Goal: Task Accomplishment & Management: Manage account settings

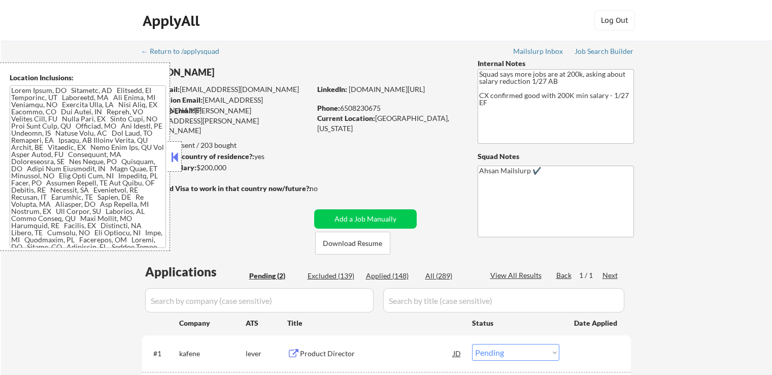
select select ""pending""
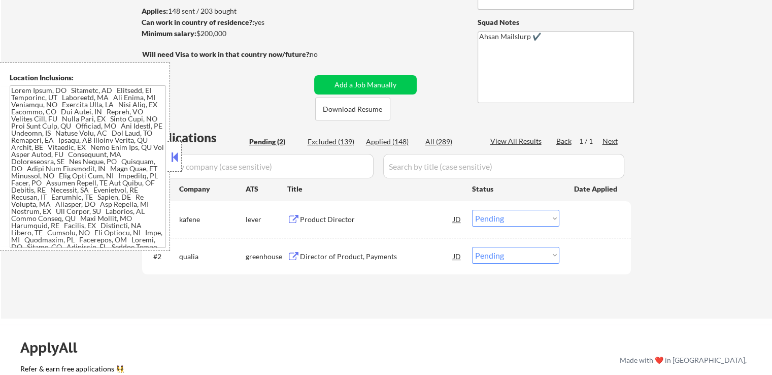
scroll to position [152, 0]
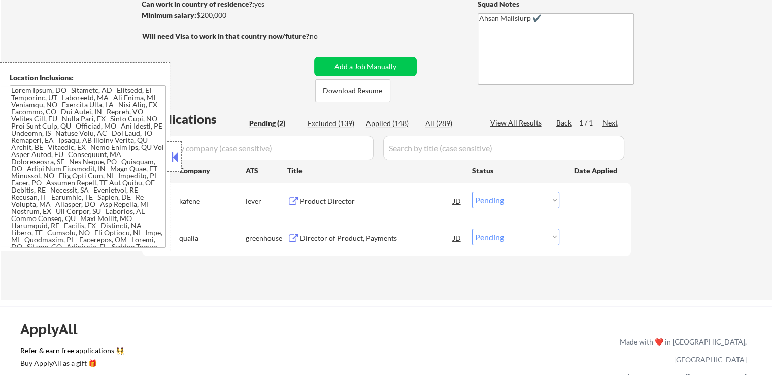
click at [175, 157] on button at bounding box center [174, 156] width 11 height 15
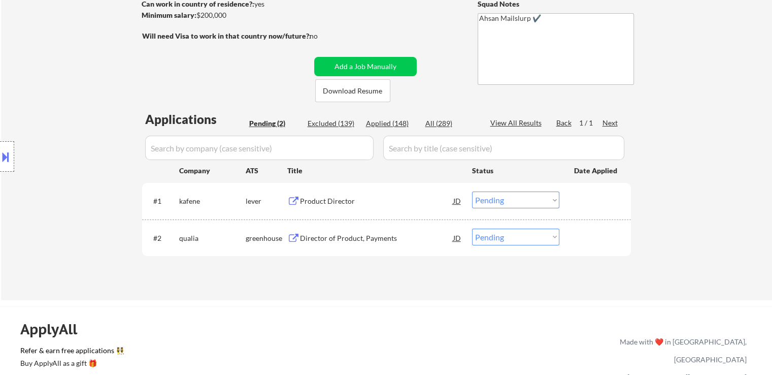
click at [331, 202] on div "Product Director" at bounding box center [376, 201] width 153 height 10
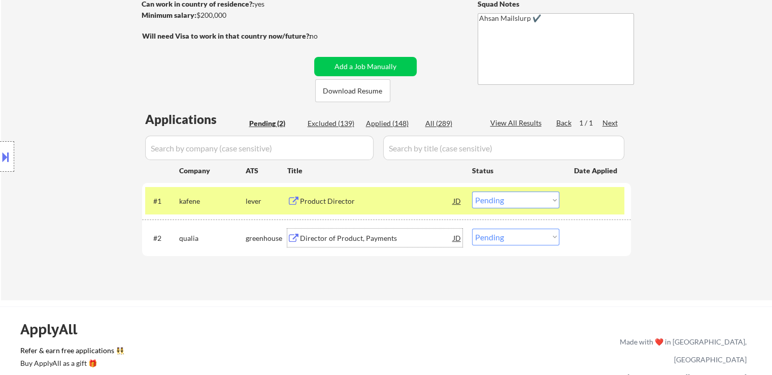
click at [346, 237] on div "Director of Product, Payments" at bounding box center [376, 238] width 153 height 10
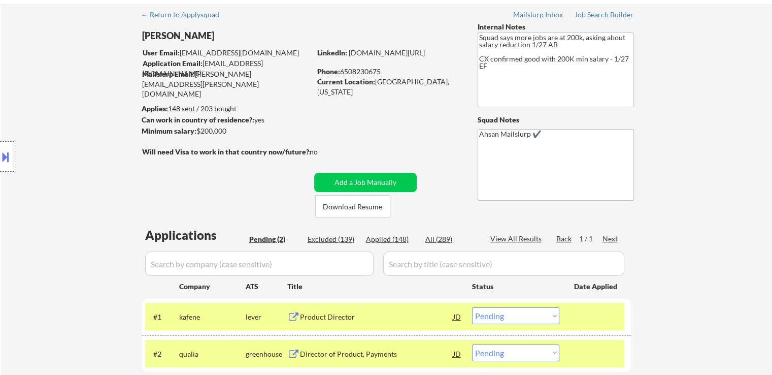
scroll to position [0, 0]
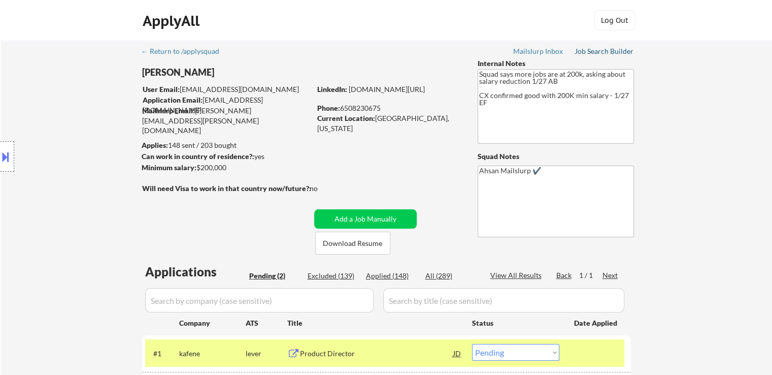
click at [596, 52] on div "Job Search Builder" at bounding box center [604, 51] width 59 height 7
click at [391, 273] on div "Applied (148)" at bounding box center [391, 276] width 51 height 10
select select ""applied""
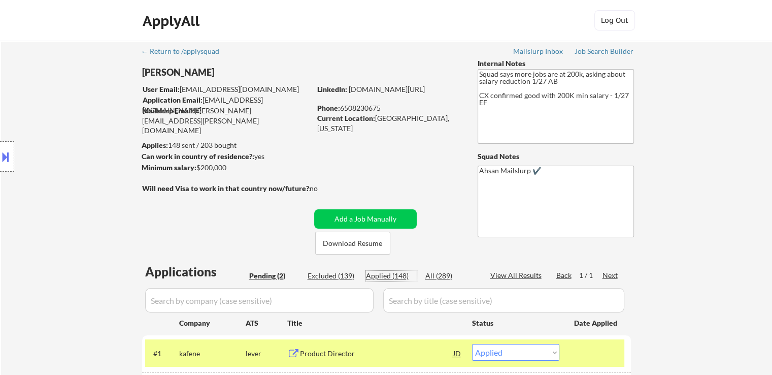
select select ""applied""
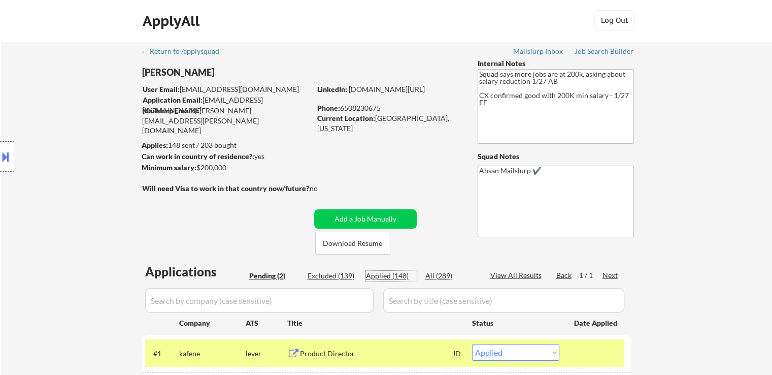
select select ""applied""
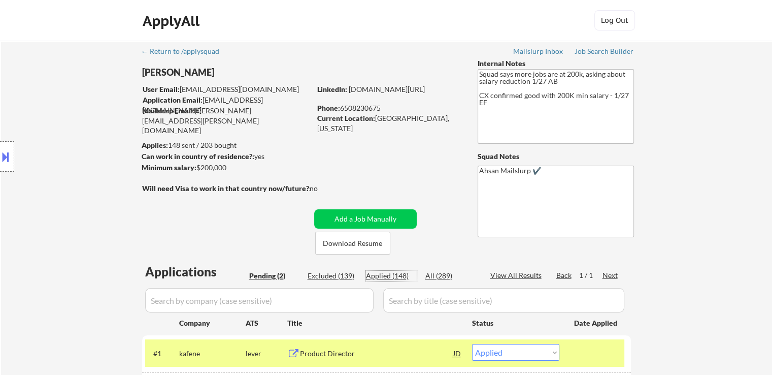
select select ""applied""
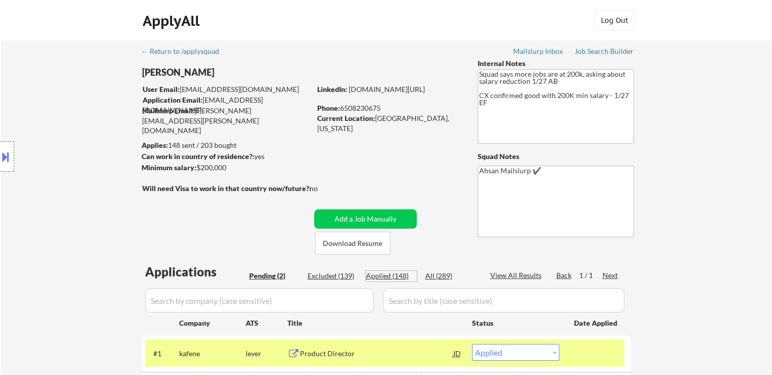
select select ""applied""
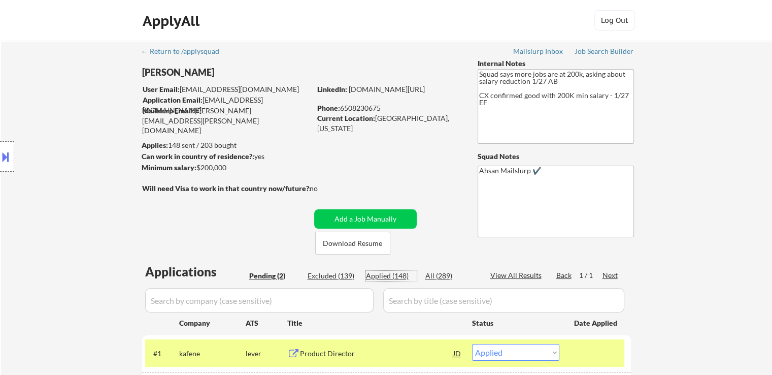
select select ""applied""
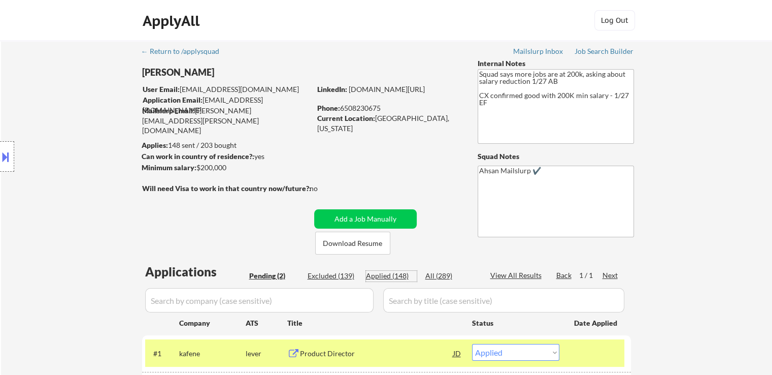
select select ""applied""
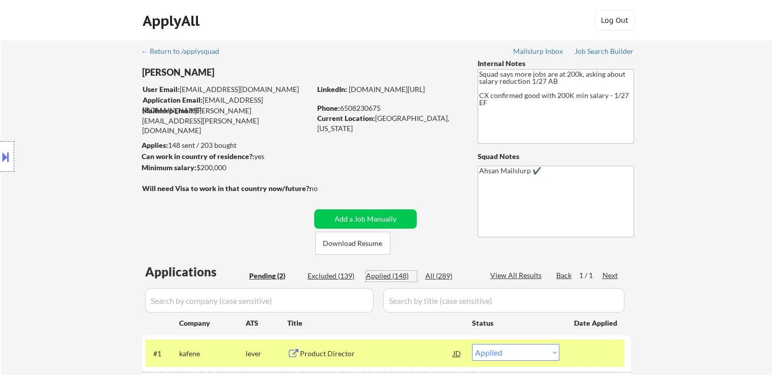
select select ""applied""
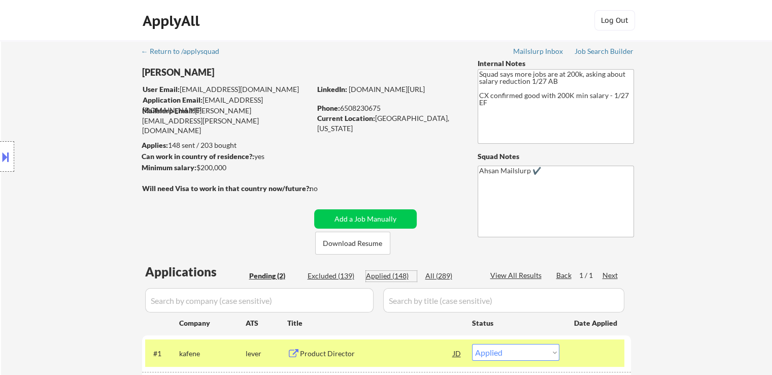
select select ""applied""
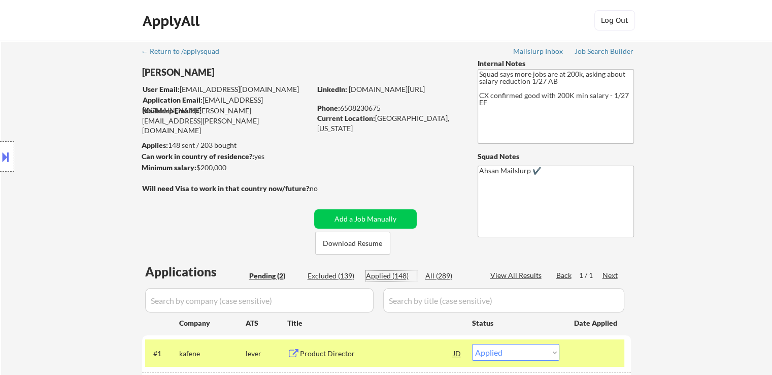
select select ""applied""
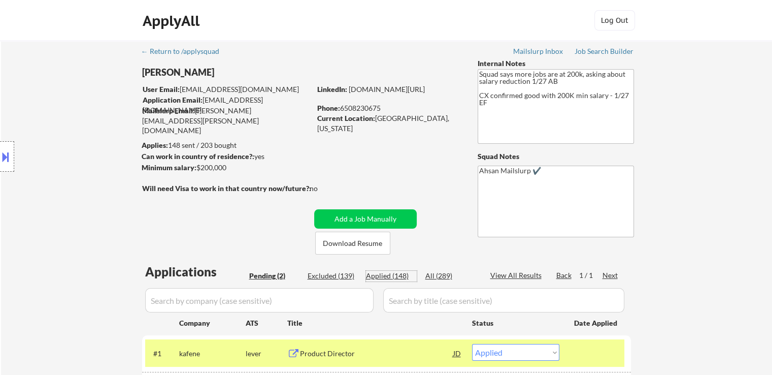
select select ""applied""
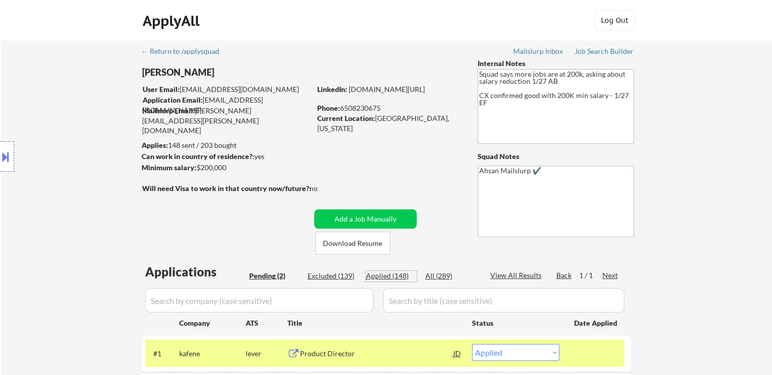
select select ""applied""
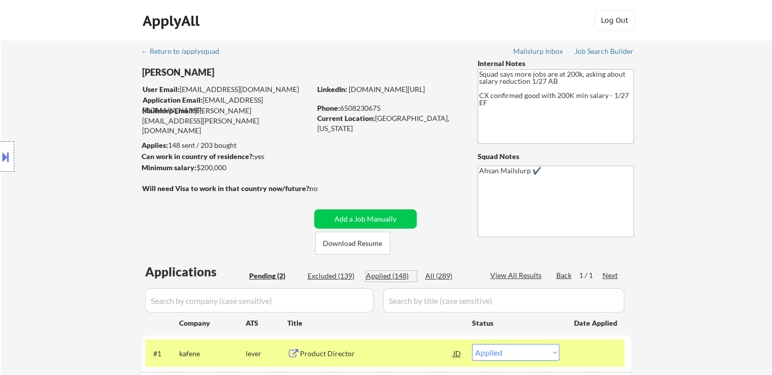
select select ""applied""
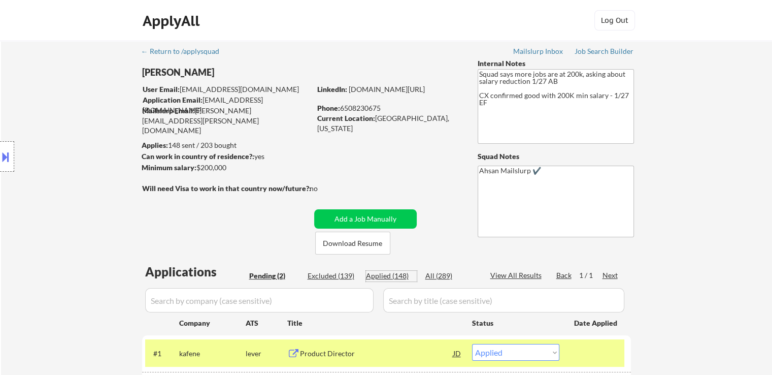
select select ""applied""
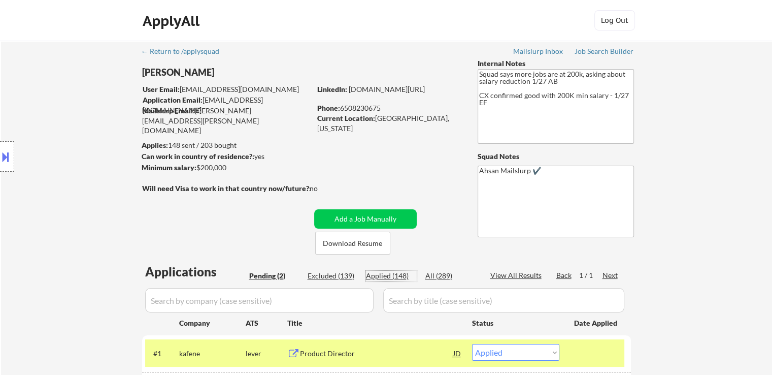
select select ""applied""
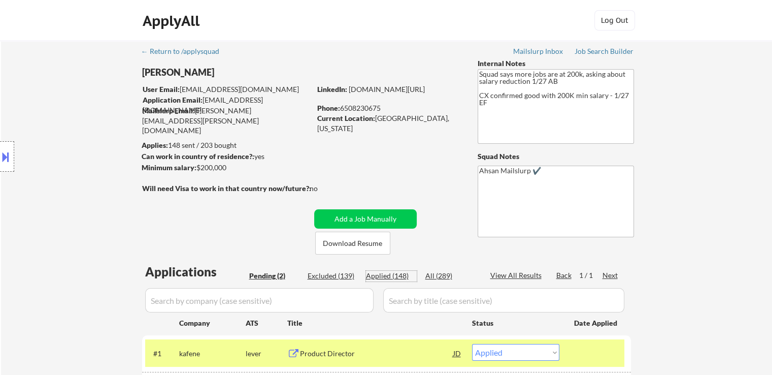
select select ""applied""
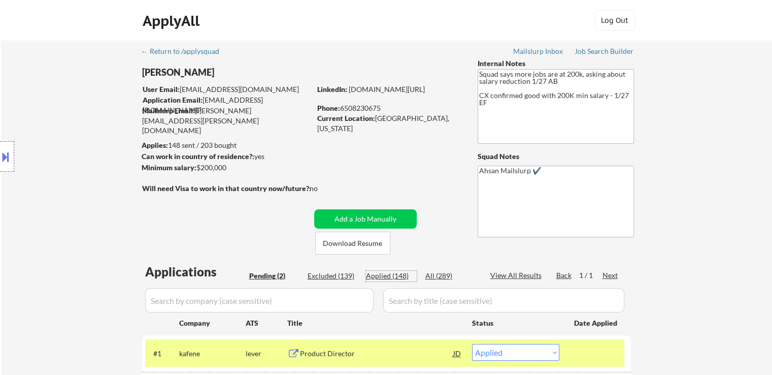
select select ""applied""
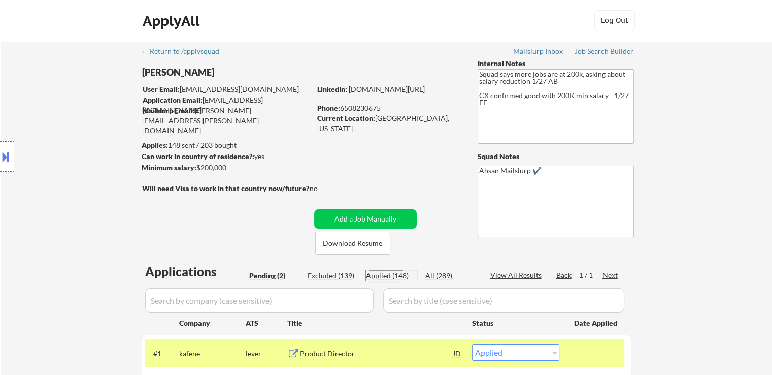
select select ""applied""
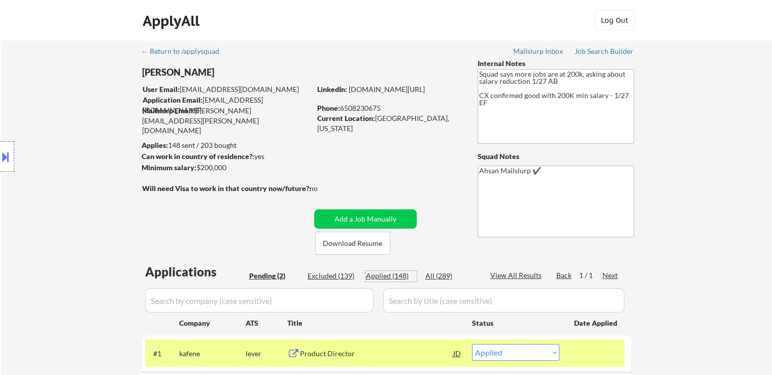
select select ""applied""
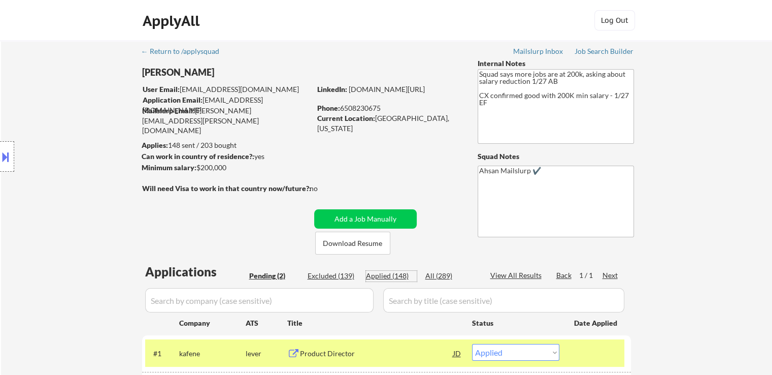
select select ""applied""
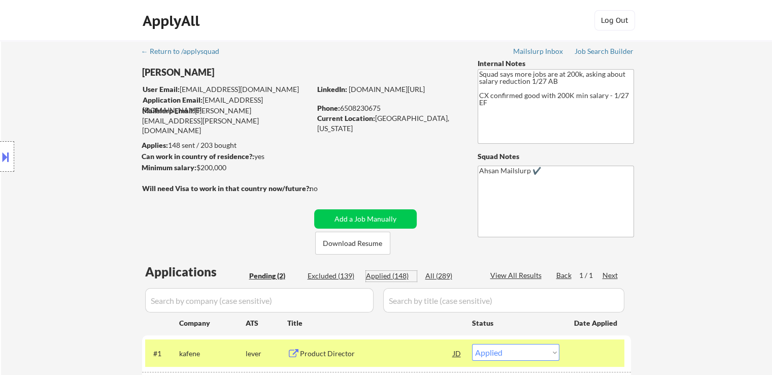
select select ""applied""
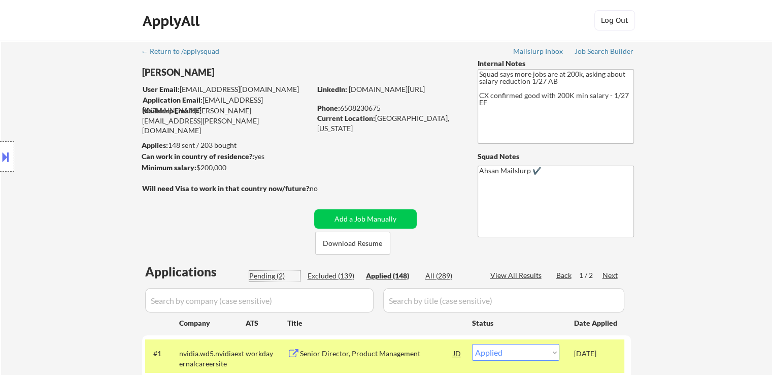
click at [257, 276] on div "Pending (2)" at bounding box center [274, 276] width 51 height 10
select select ""pending""
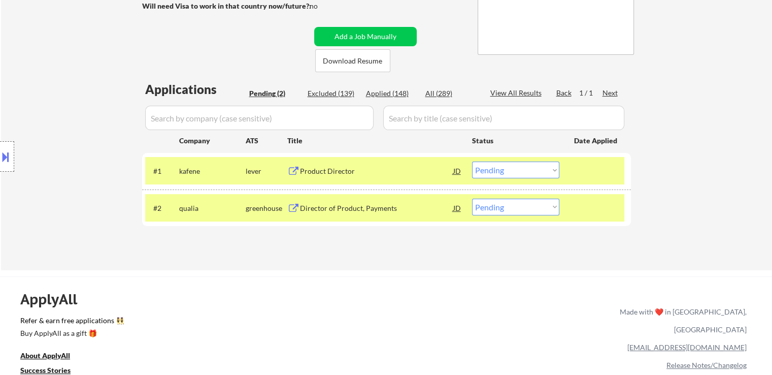
scroll to position [254, 0]
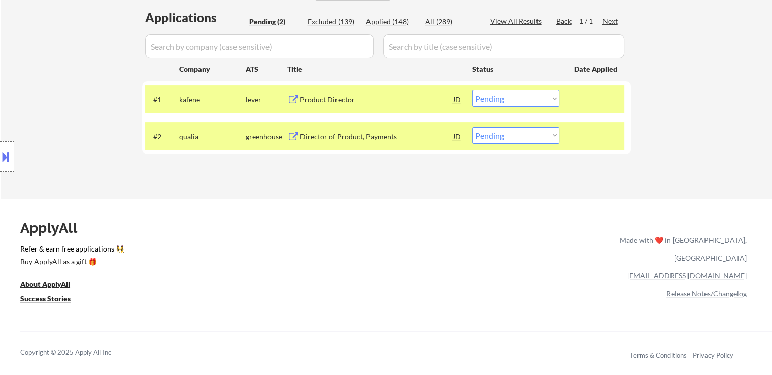
click at [537, 131] on select "Choose an option... Pending Applied Excluded (Questions) Excluded (Expired) Exc…" at bounding box center [515, 135] width 87 height 17
select select ""excluded__bad_match_""
click at [472, 127] on select "Choose an option... Pending Applied Excluded (Questions) Excluded (Expired) Exc…" at bounding box center [515, 135] width 87 height 17
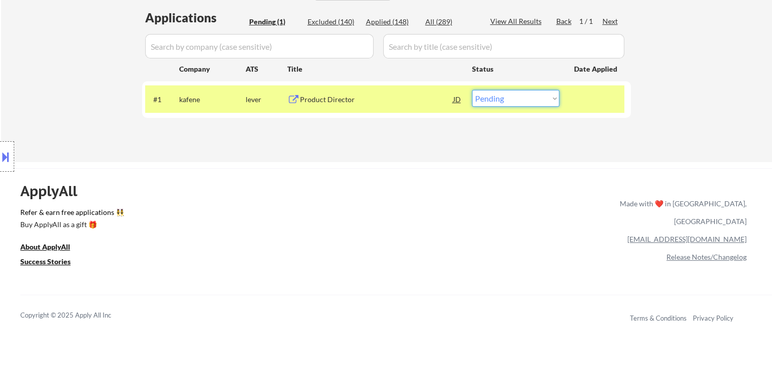
click at [536, 102] on select "Choose an option... Pending Applied Excluded (Questions) Excluded (Expired) Exc…" at bounding box center [515, 98] width 87 height 17
select select ""applied""
click at [472, 90] on select "Choose an option... Pending Applied Excluded (Questions) Excluded (Expired) Exc…" at bounding box center [515, 98] width 87 height 17
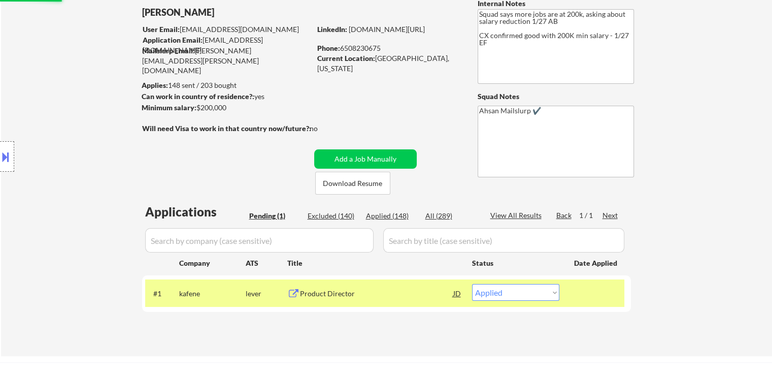
scroll to position [51, 0]
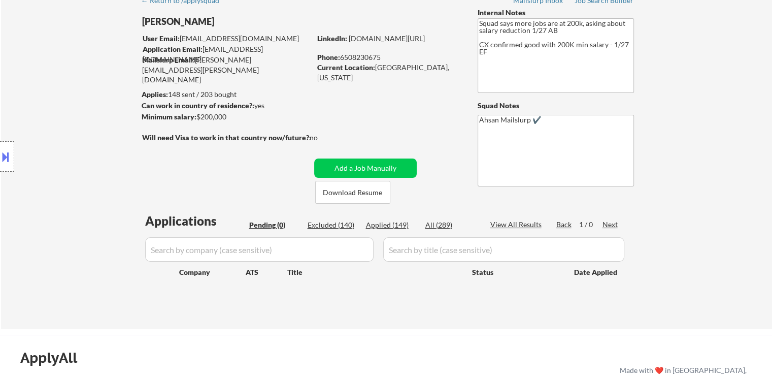
click at [717, 90] on div "← Return to /applysquad Mailslurp Inbox Job Search Builder [PERSON_NAME] User E…" at bounding box center [386, 159] width 771 height 339
click at [717, 88] on div "← Return to /applysquad Mailslurp Inbox Job Search Builder [PERSON_NAME] User E…" at bounding box center [386, 159] width 771 height 339
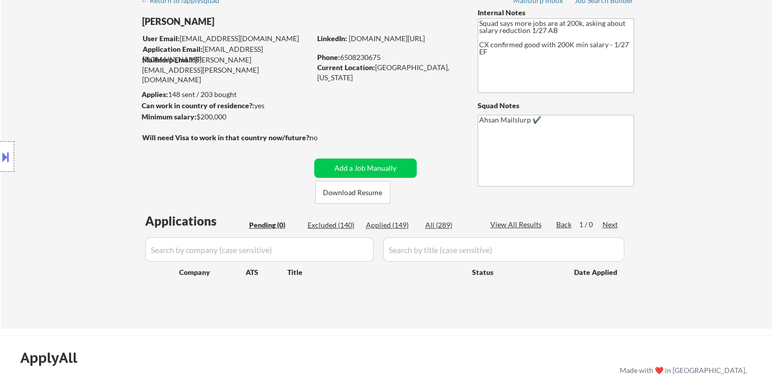
click at [717, 88] on div "← Return to /applysquad Mailslurp Inbox Job Search Builder [PERSON_NAME] User E…" at bounding box center [386, 159] width 771 height 339
click at [717, 87] on div "← Return to /applysquad Mailslurp Inbox Job Search Builder [PERSON_NAME] User E…" at bounding box center [386, 159] width 771 height 339
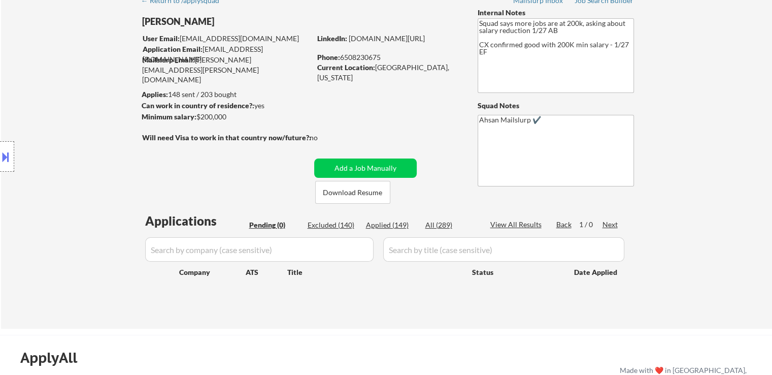
click at [718, 86] on div "← Return to /applysquad Mailslurp Inbox Job Search Builder [PERSON_NAME] User E…" at bounding box center [386, 159] width 771 height 339
click at [720, 92] on div "← Return to /applysquad Mailslurp Inbox Job Search Builder [PERSON_NAME] User E…" at bounding box center [386, 159] width 771 height 339
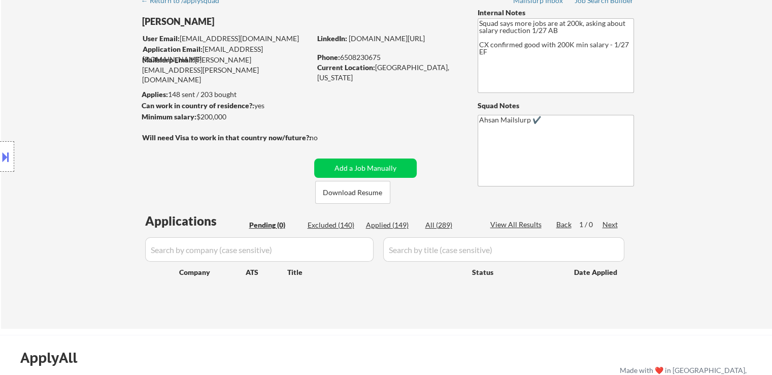
click at [720, 92] on div "← Return to /applysquad Mailslurp Inbox Job Search Builder [PERSON_NAME] User E…" at bounding box center [386, 159] width 771 height 339
click at [722, 91] on div "← Return to /applysquad Mailslurp Inbox Job Search Builder [PERSON_NAME] User E…" at bounding box center [386, 159] width 771 height 339
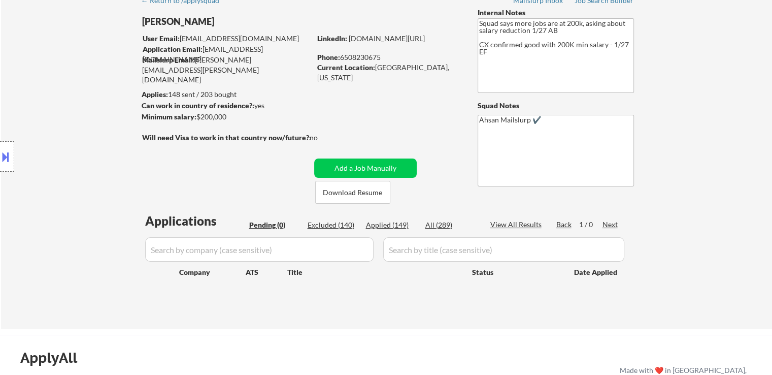
click at [722, 91] on div "← Return to /applysquad Mailslurp Inbox Job Search Builder [PERSON_NAME] User E…" at bounding box center [386, 159] width 771 height 339
click at [733, 91] on div "← Return to /applysquad Mailslurp Inbox Job Search Builder [PERSON_NAME] User E…" at bounding box center [386, 159] width 771 height 339
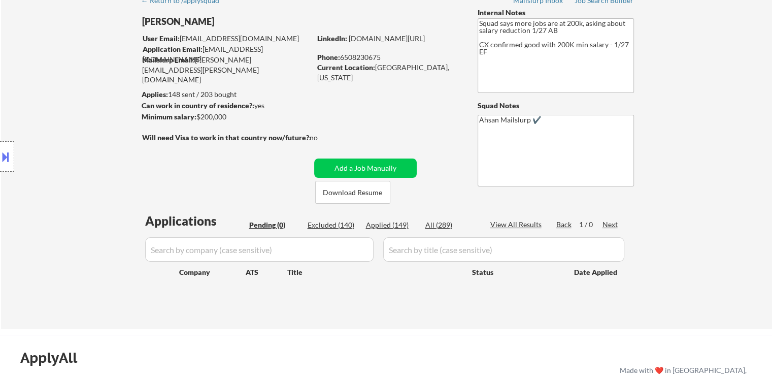
click at [733, 91] on div "← Return to /applysquad Mailslurp Inbox Job Search Builder [PERSON_NAME] User E…" at bounding box center [386, 159] width 771 height 339
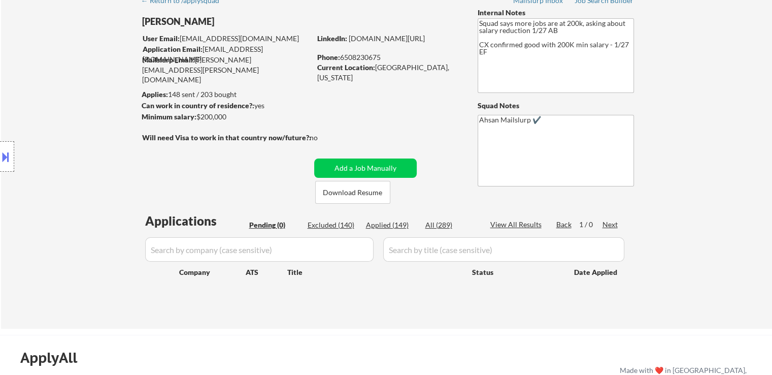
click at [733, 91] on div "← Return to /applysquad Mailslurp Inbox Job Search Builder [PERSON_NAME] User E…" at bounding box center [386, 159] width 771 height 339
click at [747, 85] on div "← Return to /applysquad Mailslurp Inbox Job Search Builder [PERSON_NAME] User E…" at bounding box center [386, 159] width 771 height 339
click at [748, 84] on div "← Return to /applysquad Mailslurp Inbox Job Search Builder [PERSON_NAME] User E…" at bounding box center [386, 159] width 771 height 339
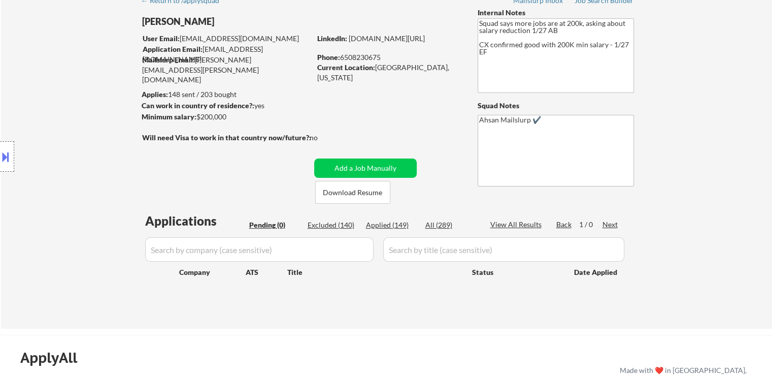
click at [748, 84] on div "← Return to /applysquad Mailslurp Inbox Job Search Builder [PERSON_NAME] User E…" at bounding box center [386, 159] width 771 height 339
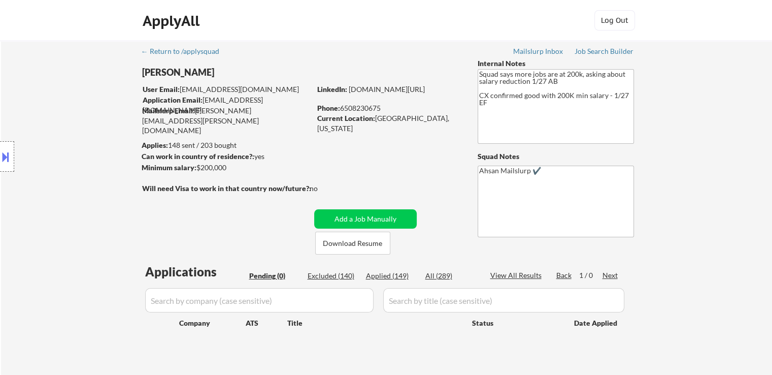
scroll to position [0, 0]
